Goal: Use online tool/utility

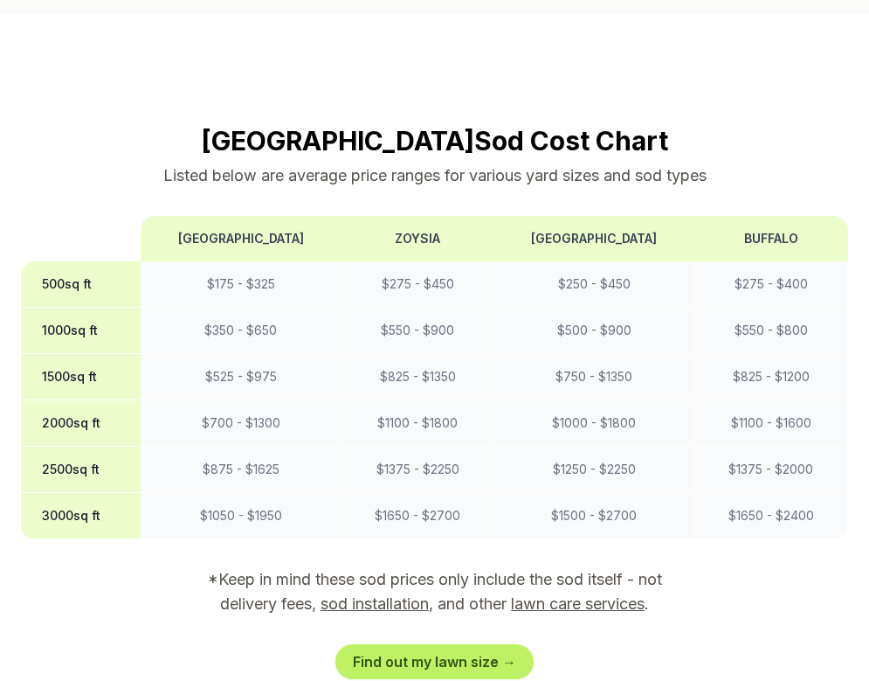
scroll to position [1485, 0]
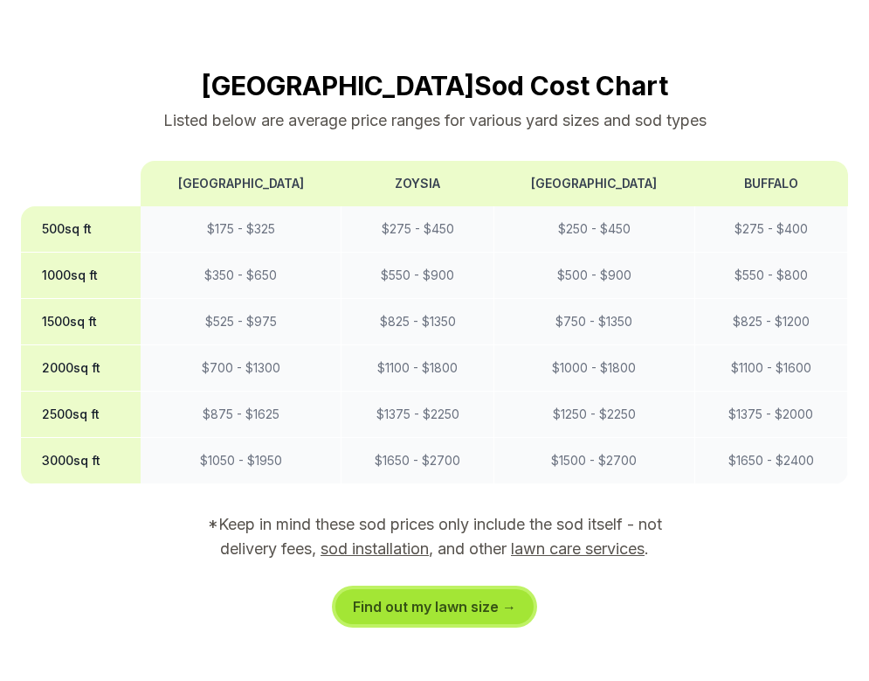
click at [457, 589] on link "Find out my lawn size →" at bounding box center [435, 606] width 198 height 35
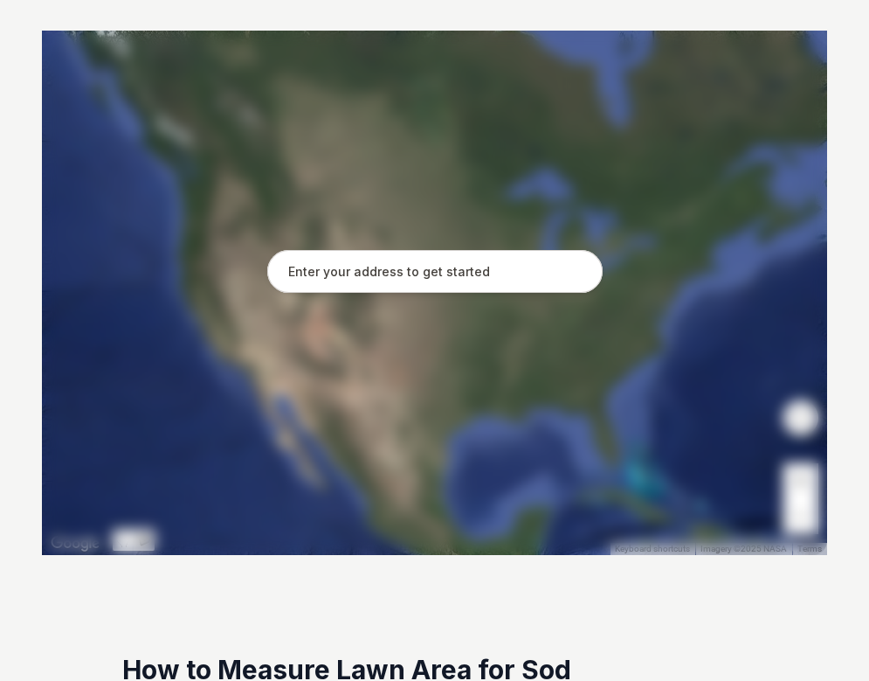
scroll to position [349, 0]
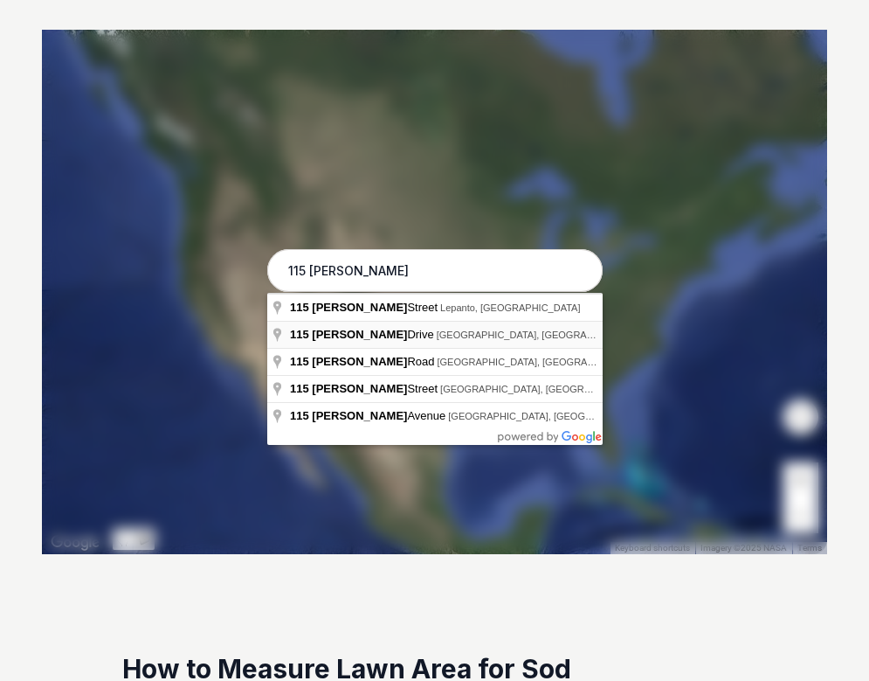
type input "[STREET_ADDRESS][PERSON_NAME]"
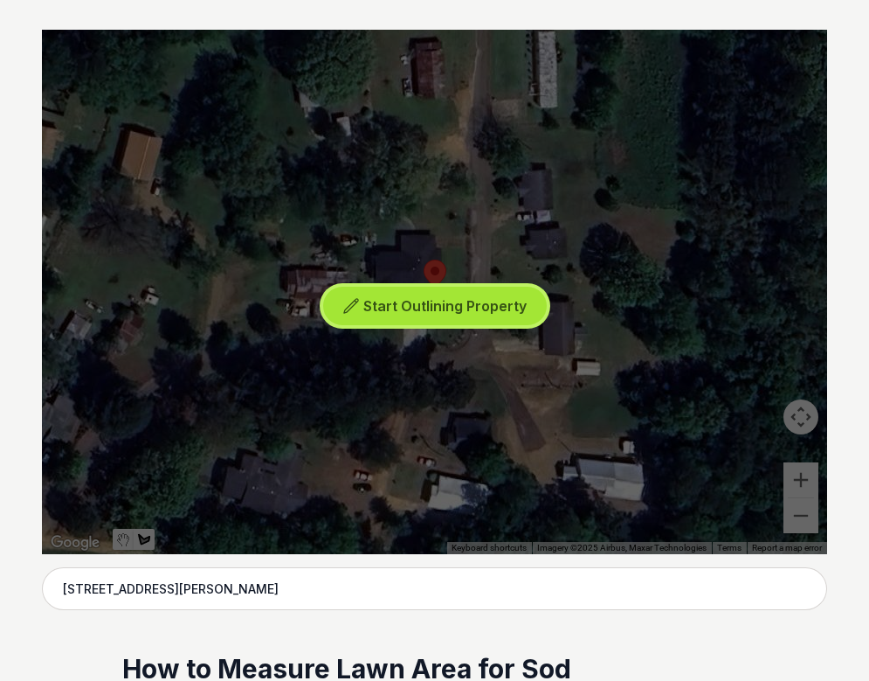
click at [437, 307] on span "Start Outlining Property" at bounding box center [444, 305] width 163 height 17
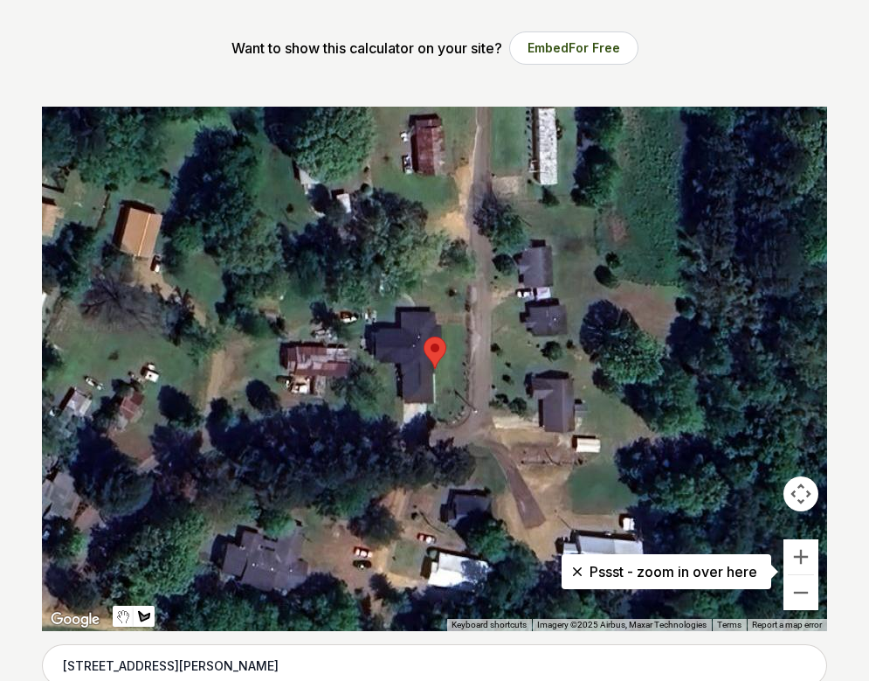
scroll to position [262, 0]
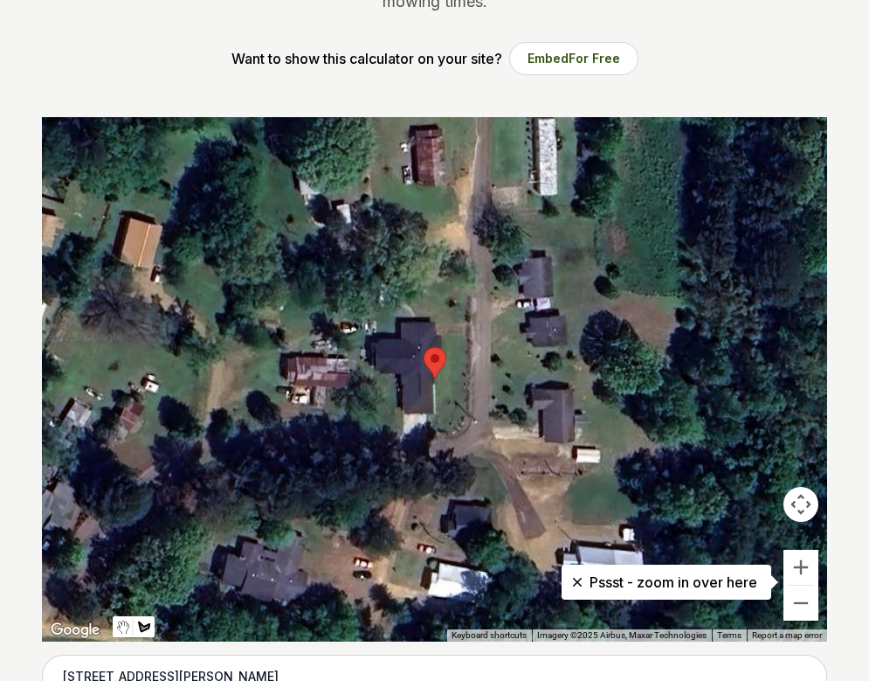
click at [238, 389] on div at bounding box center [434, 379] width 785 height 524
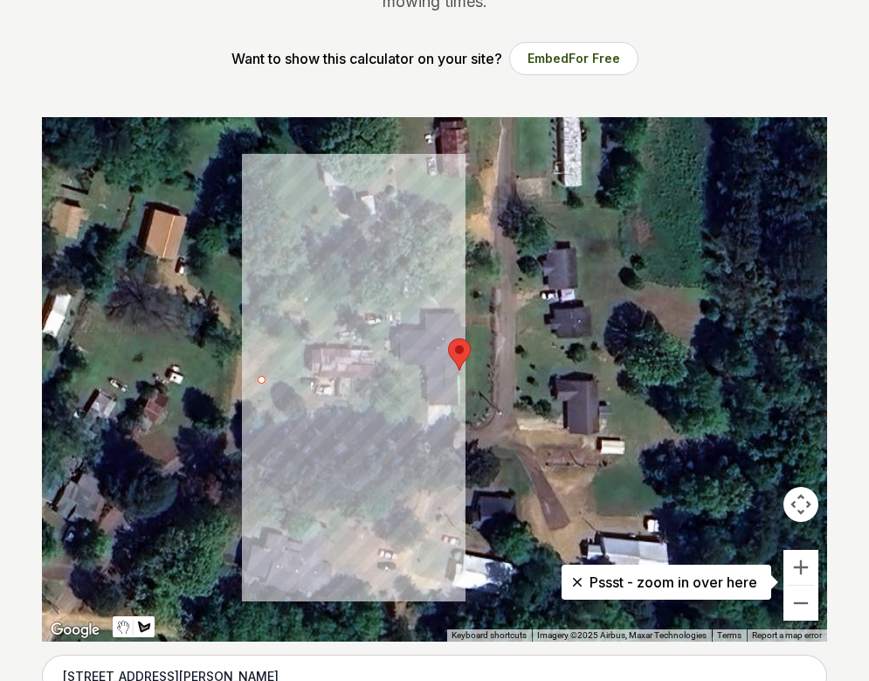
drag, startPoint x: 237, startPoint y: 385, endPoint x: 262, endPoint y: 375, distance: 27.4
click at [262, 375] on div at bounding box center [434, 379] width 785 height 524
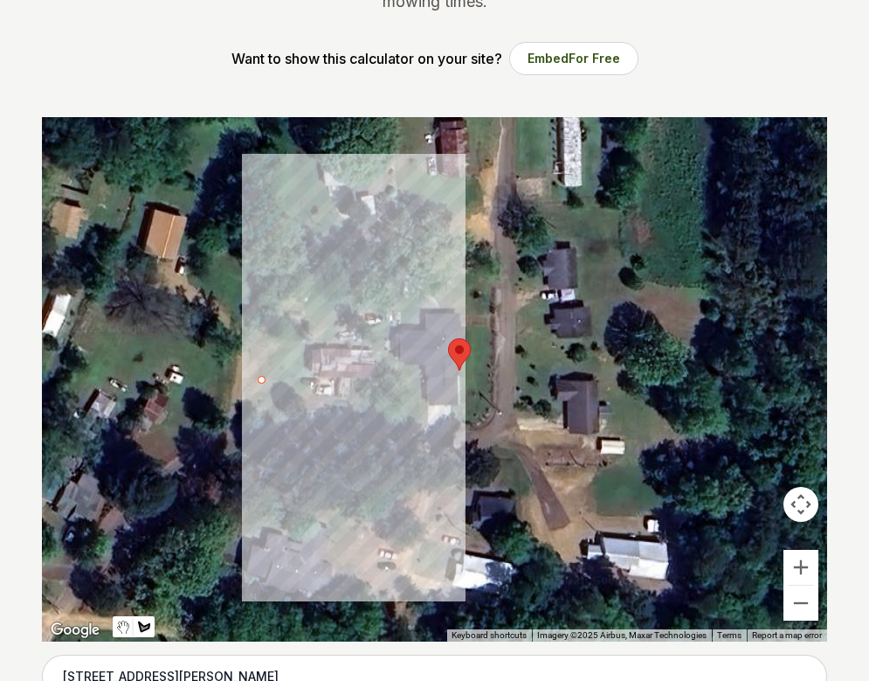
click at [412, 418] on div at bounding box center [434, 379] width 785 height 524
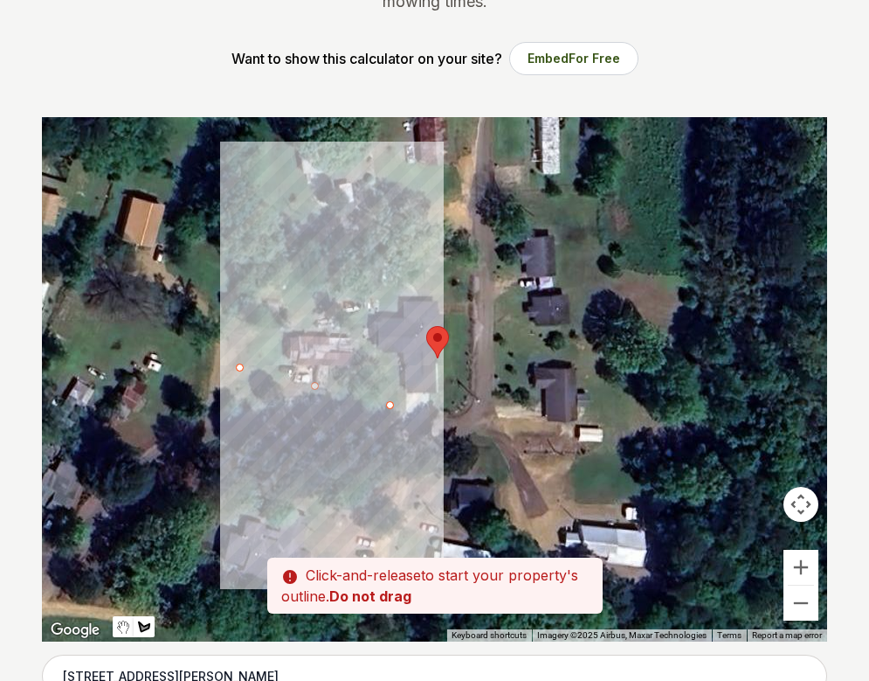
drag, startPoint x: 413, startPoint y: 416, endPoint x: 390, endPoint y: 403, distance: 27.0
click at [390, 403] on div at bounding box center [434, 379] width 785 height 524
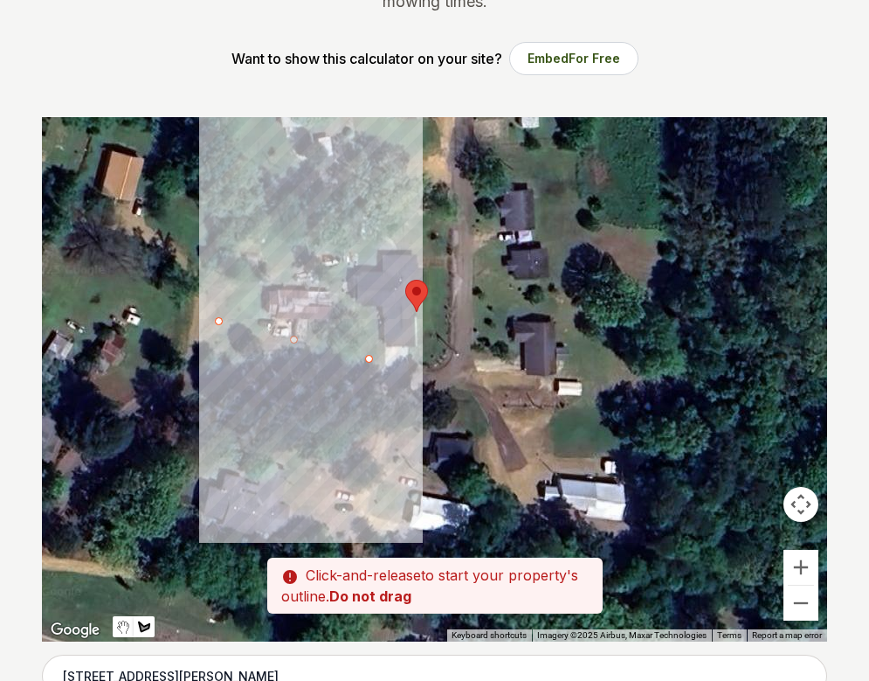
drag, startPoint x: 389, startPoint y: 402, endPoint x: 365, endPoint y: 362, distance: 46.6
click at [365, 362] on div at bounding box center [434, 379] width 785 height 524
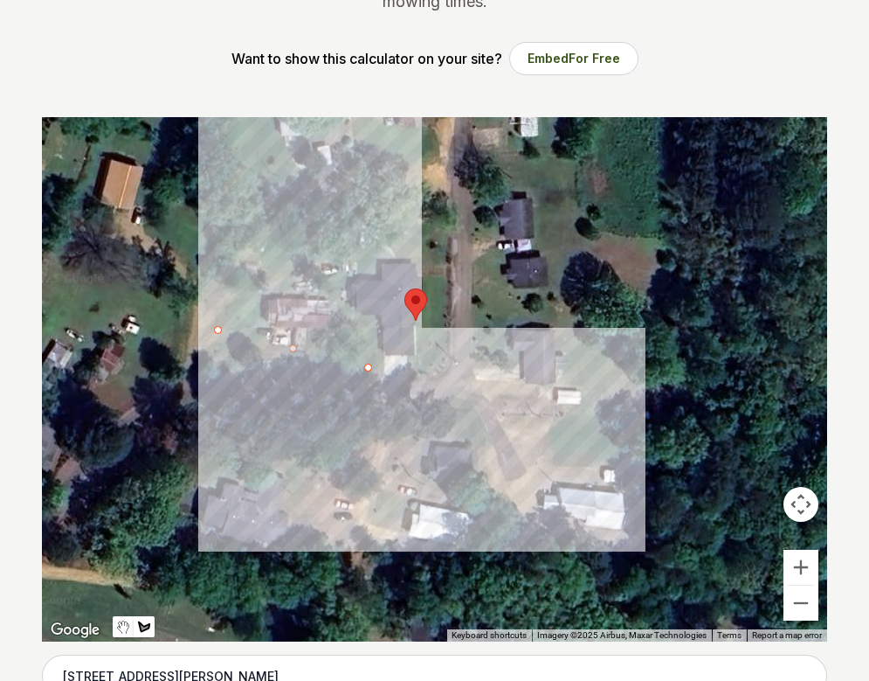
scroll to position [349, 0]
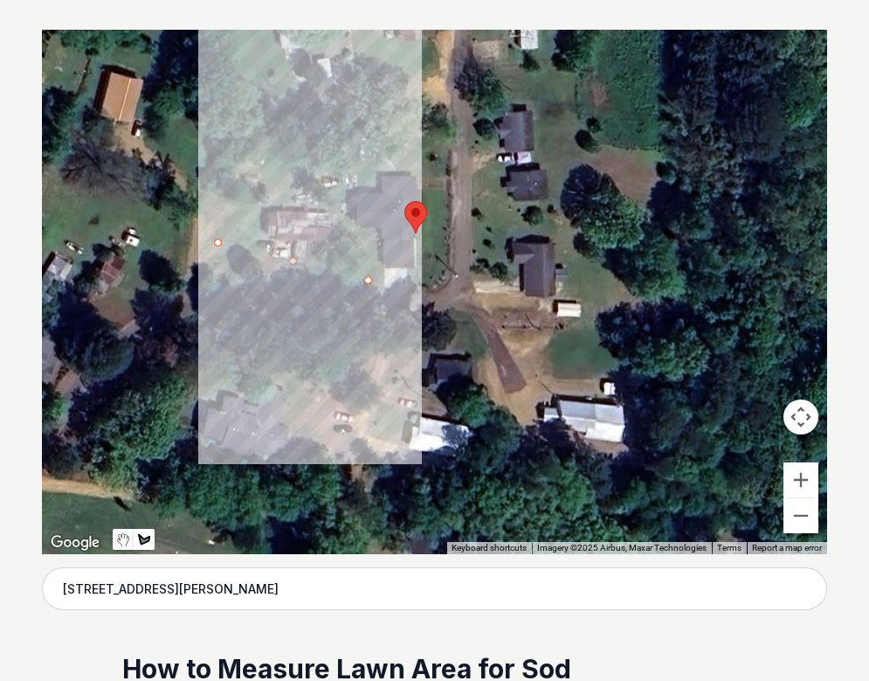
click at [366, 276] on div at bounding box center [434, 292] width 785 height 524
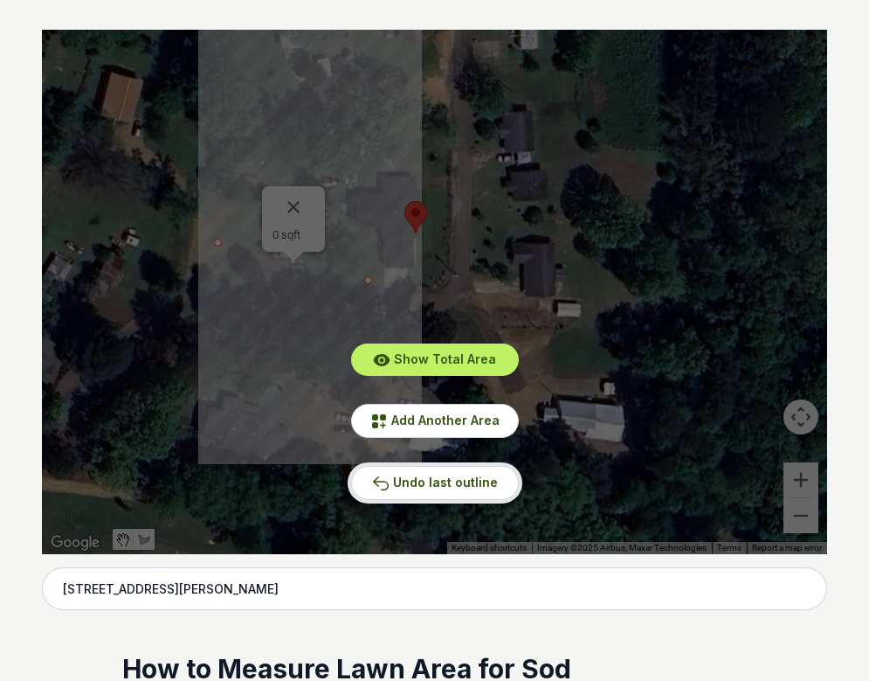
click at [440, 478] on span "Undo last outline" at bounding box center [445, 481] width 105 height 15
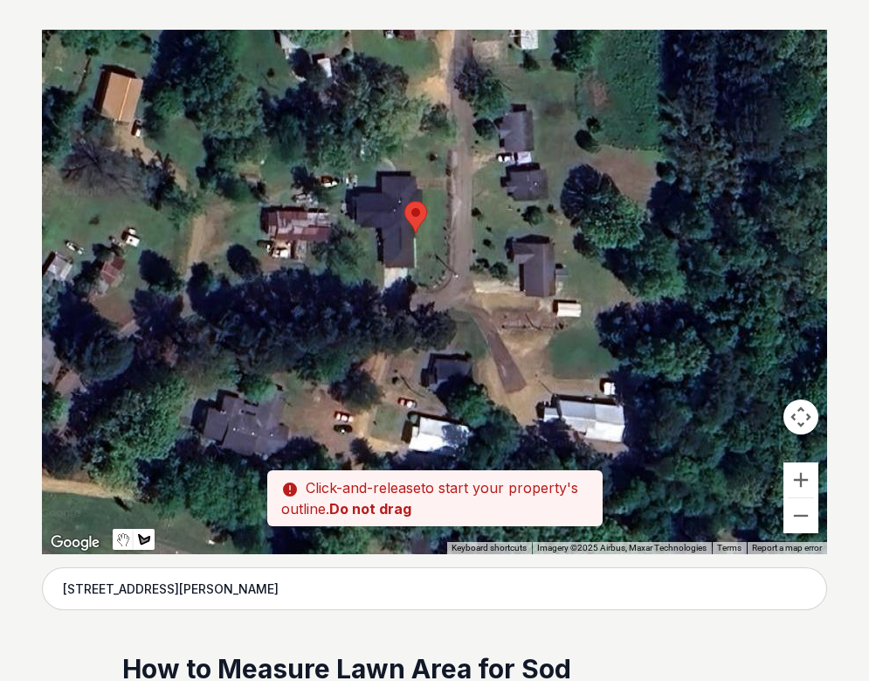
click at [212, 251] on div at bounding box center [434, 292] width 785 height 524
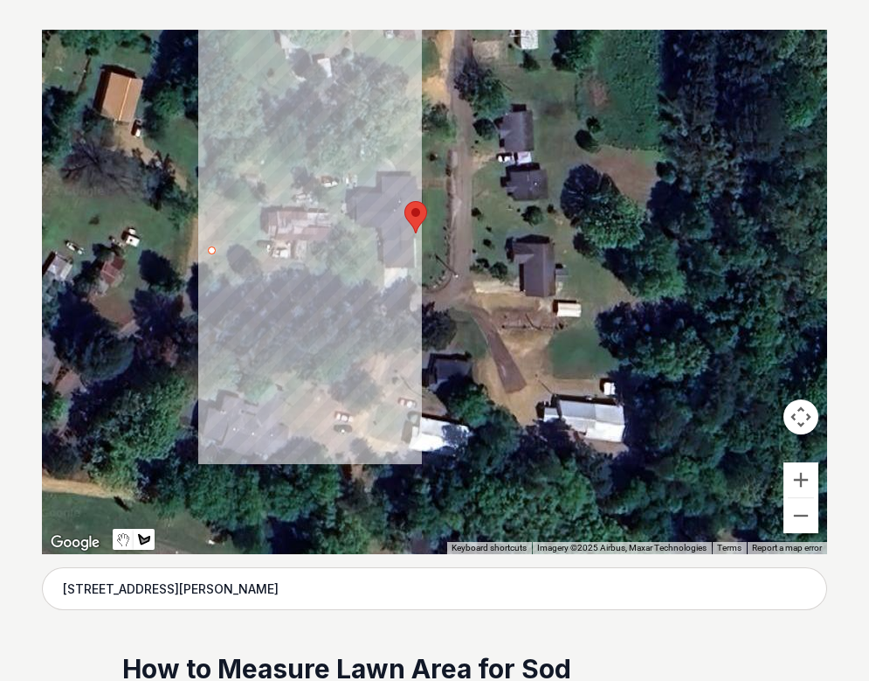
click at [330, 218] on div at bounding box center [434, 292] width 785 height 524
click at [328, 287] on div at bounding box center [434, 292] width 785 height 524
click at [325, 289] on div at bounding box center [434, 292] width 785 height 524
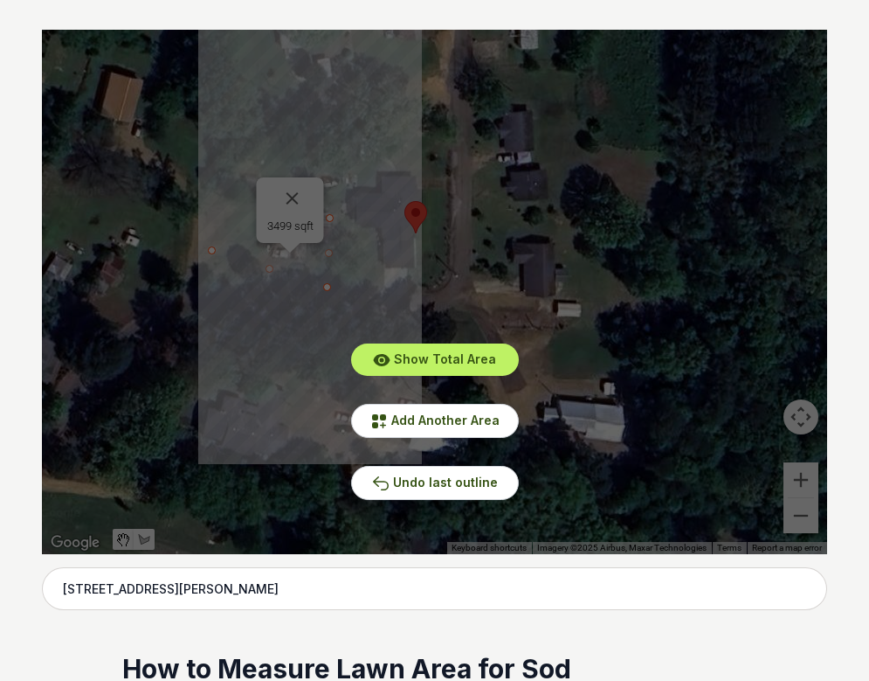
click at [322, 279] on div "Show Total Area Add Another Area Undo last outline" at bounding box center [434, 292] width 785 height 524
click at [294, 196] on div "Show Total Area Add Another Area Undo last outline" at bounding box center [434, 292] width 785 height 524
click at [293, 195] on div "Show Total Area Add Another Area Undo last outline" at bounding box center [434, 292] width 785 height 524
